Goal: Communication & Community: Answer question/provide support

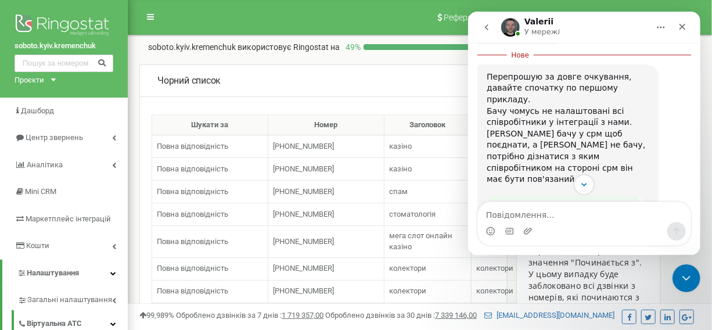
scroll to position [1661, 0]
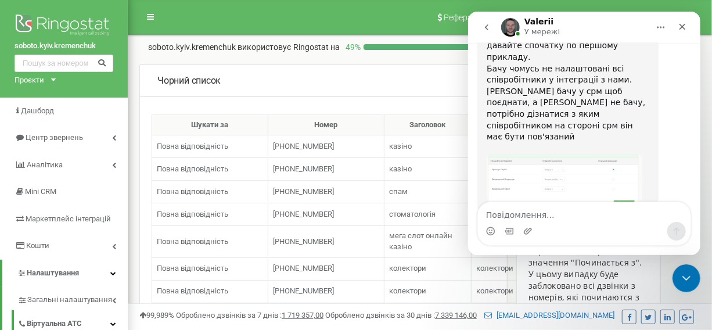
click at [561, 154] on img "Valerii каже…" at bounding box center [564, 178] width 156 height 48
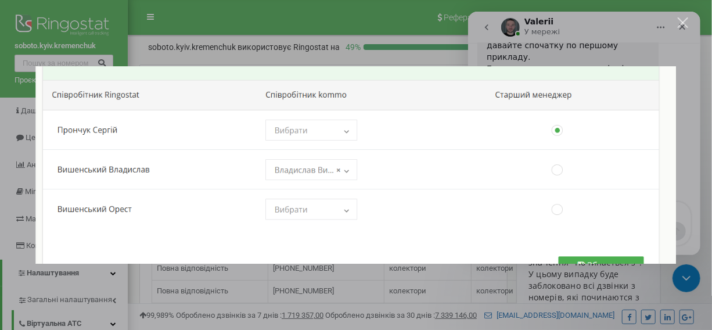
click at [559, 116] on img "Закрити" at bounding box center [355, 164] width 640 height 197
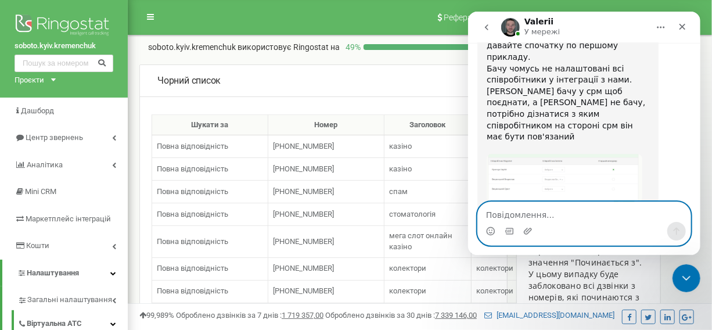
click at [547, 220] on textarea "Повідомлення..." at bounding box center [583, 212] width 212 height 20
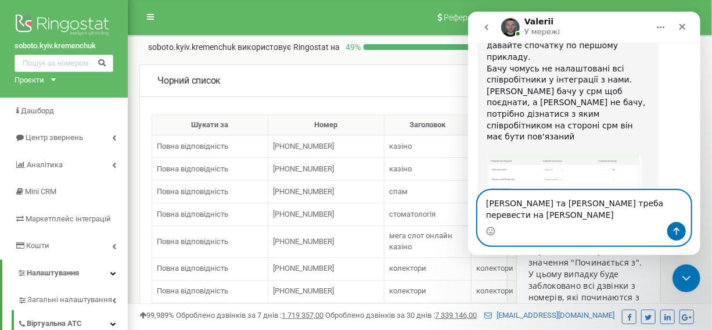
type textarea "[PERSON_NAME] та [PERSON_NAME] треба перевести на [PERSON_NAME]"
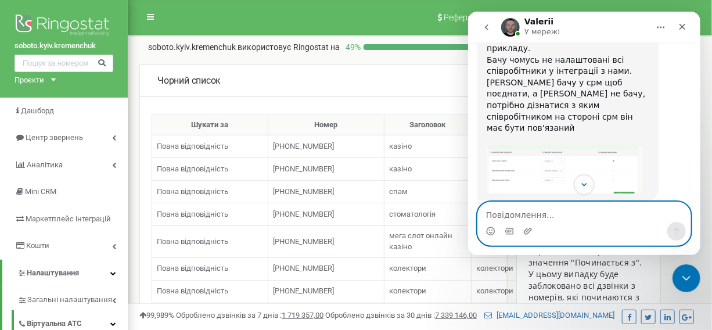
scroll to position [1688, 0]
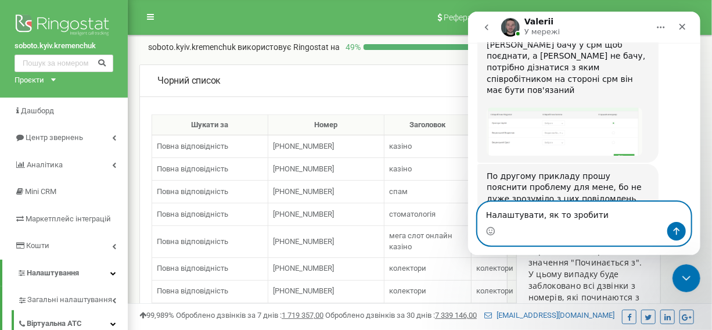
type textarea "Налаштувати, як то зробити?"
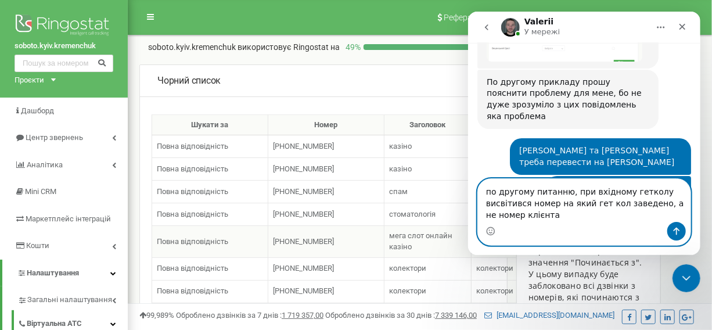
scroll to position [1795, 0]
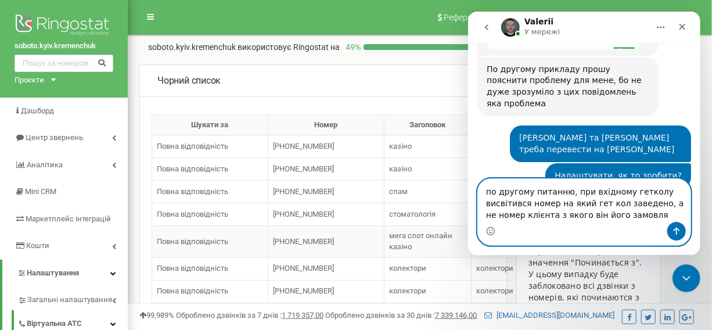
type textarea "по другому питанню, при вхідному гетколу висвітився номер на який гет кол завед…"
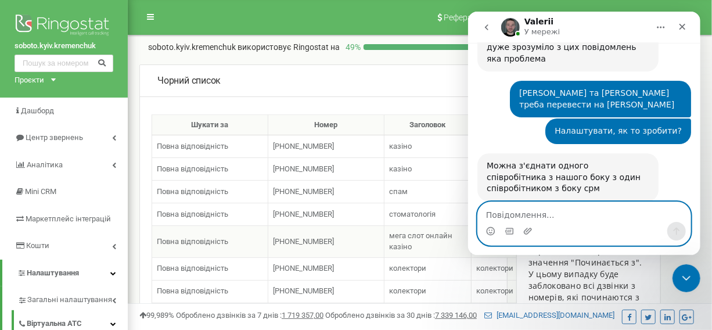
scroll to position [1840, 0]
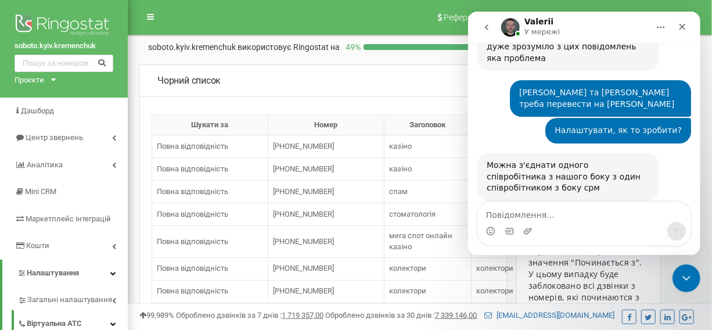
drag, startPoint x: 624, startPoint y: 81, endPoint x: 494, endPoint y: 144, distance: 144.1
click at [494, 222] on div "по другому питанню, при вхідному гетколу висвітився номер на який гет кол завед…" at bounding box center [583, 258] width 214 height 73
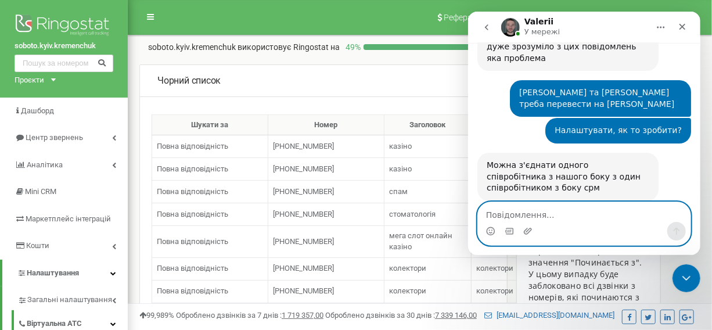
click at [523, 207] on textarea "Повідомлення..." at bounding box center [583, 212] width 212 height 20
type textarea "просто ті двоє вже не працюють"
